Goal: Task Accomplishment & Management: Manage account settings

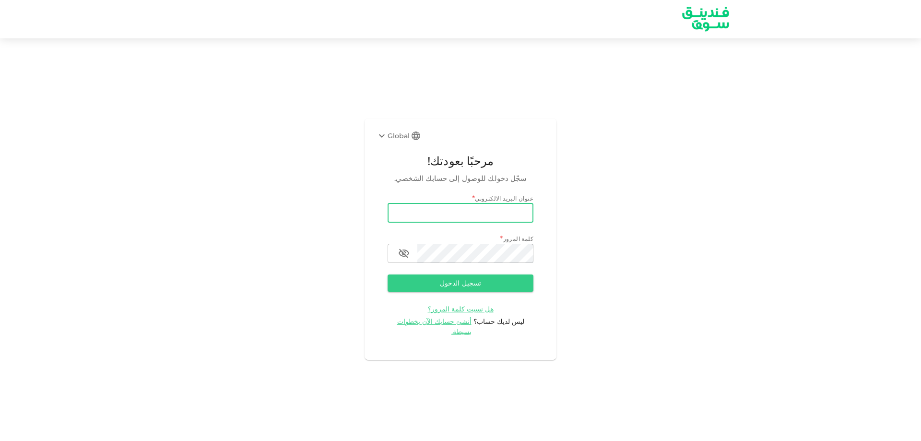
click at [442, 221] on input "email" at bounding box center [461, 212] width 146 height 19
type input "[EMAIL_ADDRESS][DOMAIN_NAME]"
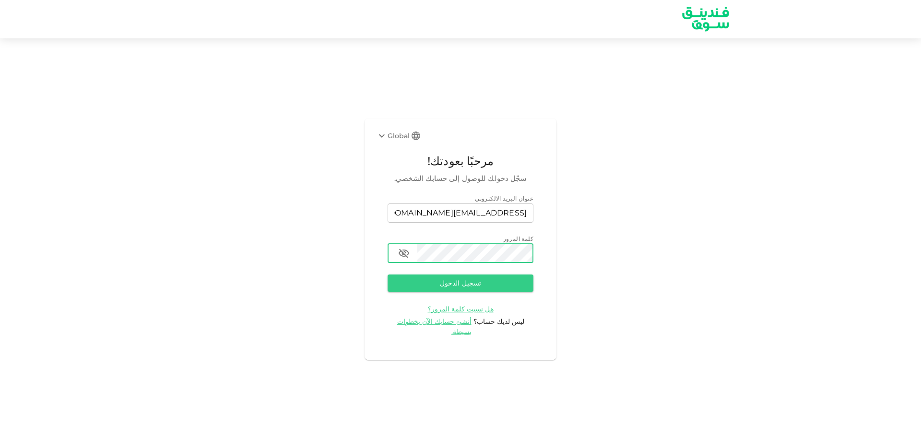
click at [388, 274] on button "تسجيل الدخول" at bounding box center [461, 282] width 146 height 17
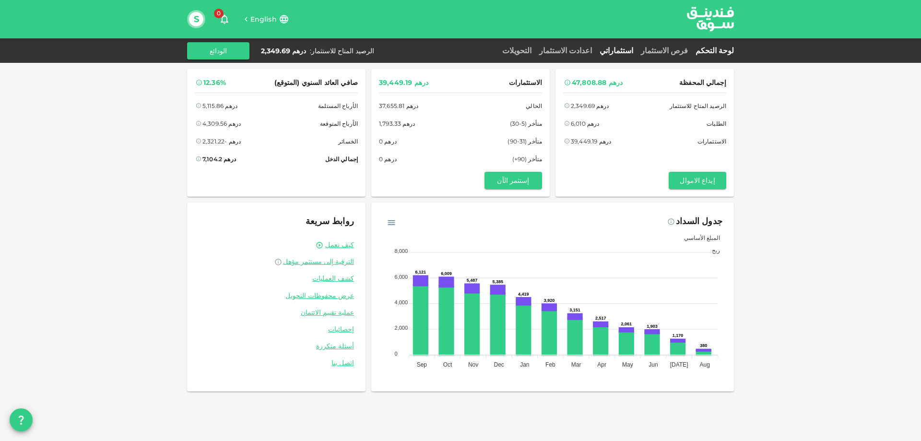
click at [637, 52] on link "استثماراتي" at bounding box center [616, 50] width 41 height 9
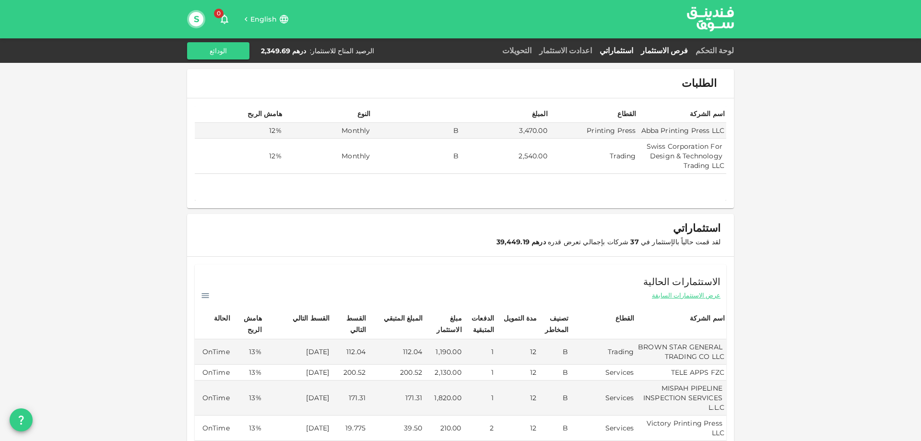
click at [686, 49] on link "فرص الاستثمار" at bounding box center [664, 50] width 55 height 9
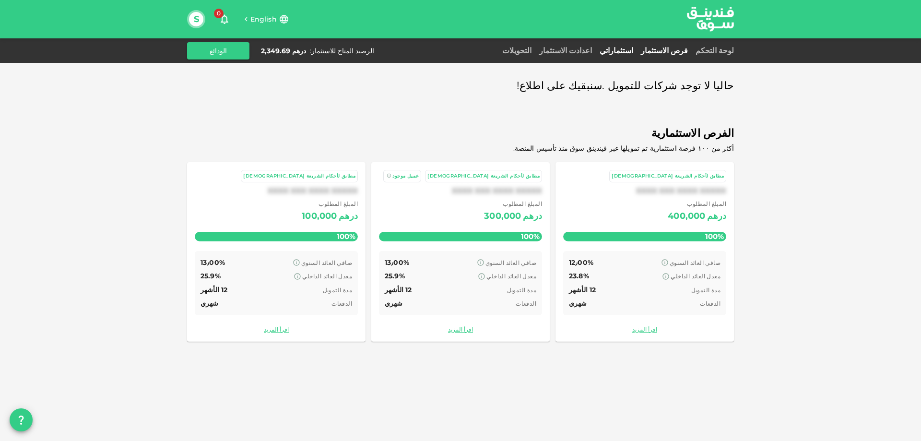
click at [637, 47] on link "استثماراتي" at bounding box center [616, 50] width 41 height 9
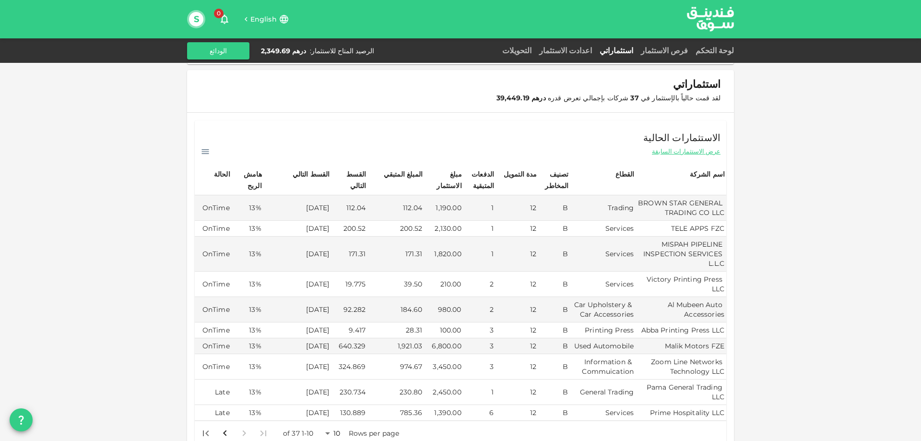
scroll to position [192, 0]
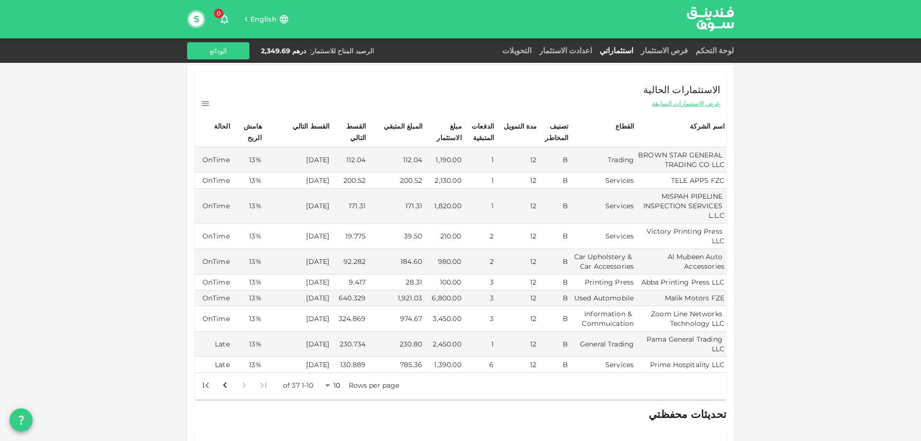
click at [329, 376] on body "English 0 S لوحة التحكم فرص الاستثمار استثماراتي اعدادت الاستثمار التحويلات الر…" at bounding box center [460, 220] width 921 height 441
click at [337, 406] on li "50" at bounding box center [336, 407] width 29 height 17
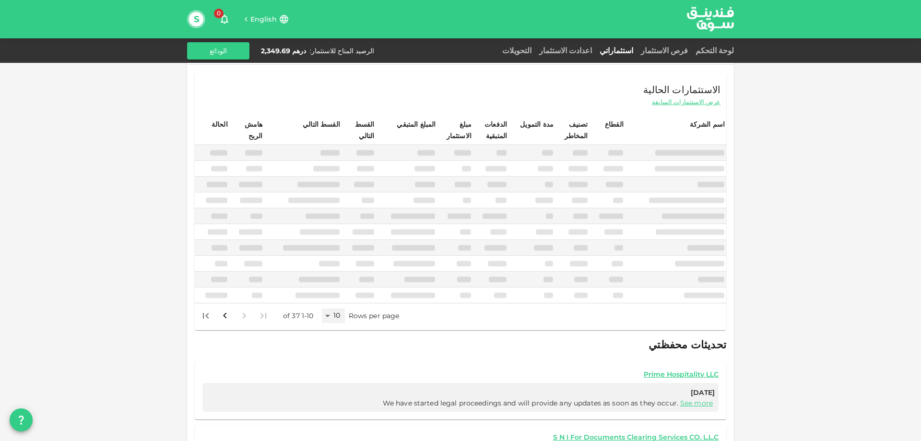
type input "50"
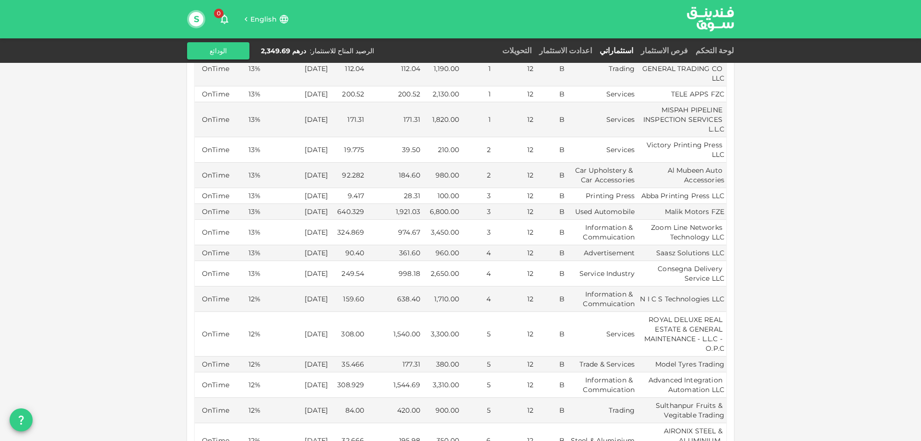
scroll to position [240, 0]
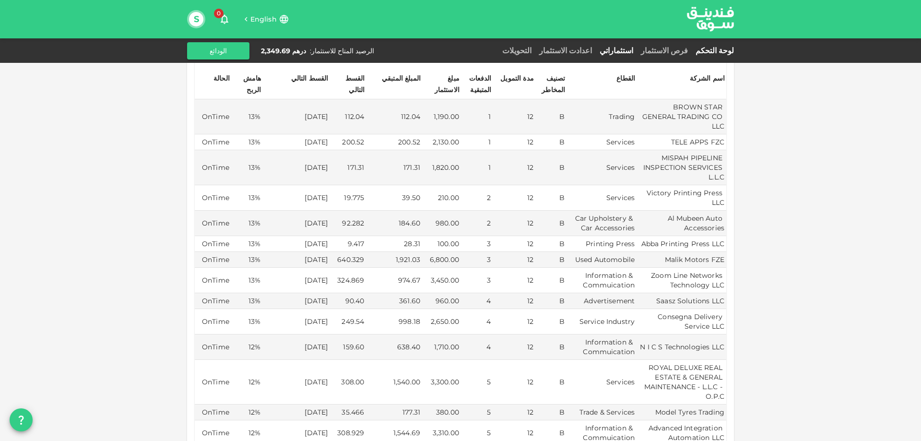
click at [714, 50] on link "لوحة التحكم" at bounding box center [713, 50] width 42 height 9
